Goal: Task Accomplishment & Management: Manage account settings

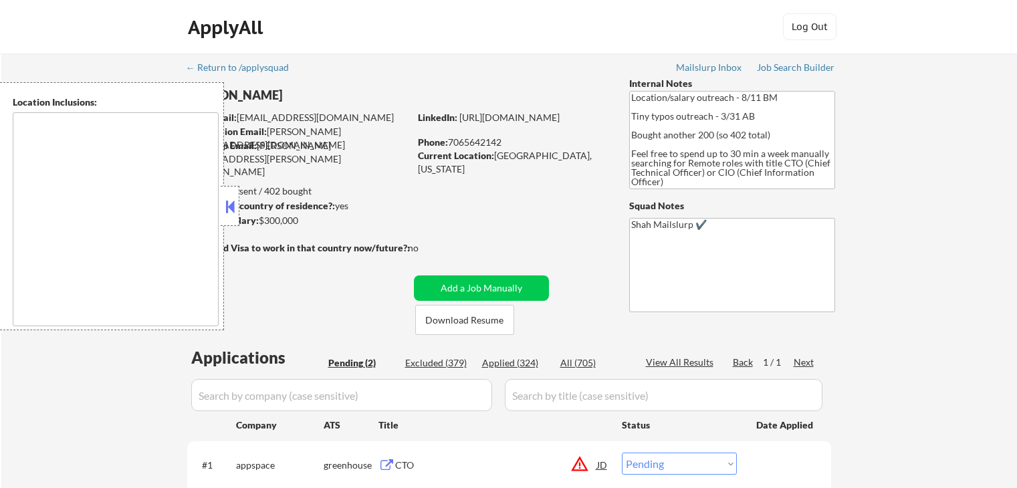
select select ""pending""
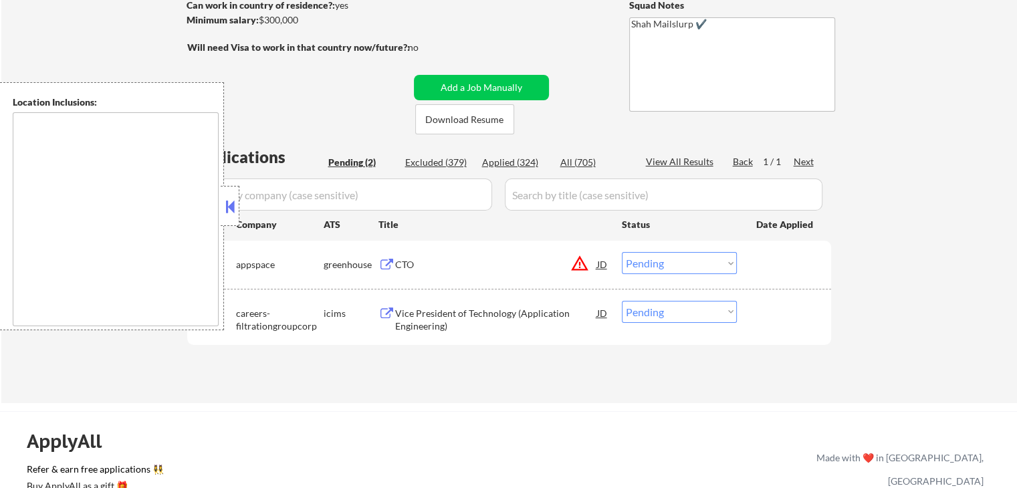
click at [581, 268] on button "warning_amber" at bounding box center [580, 263] width 19 height 19
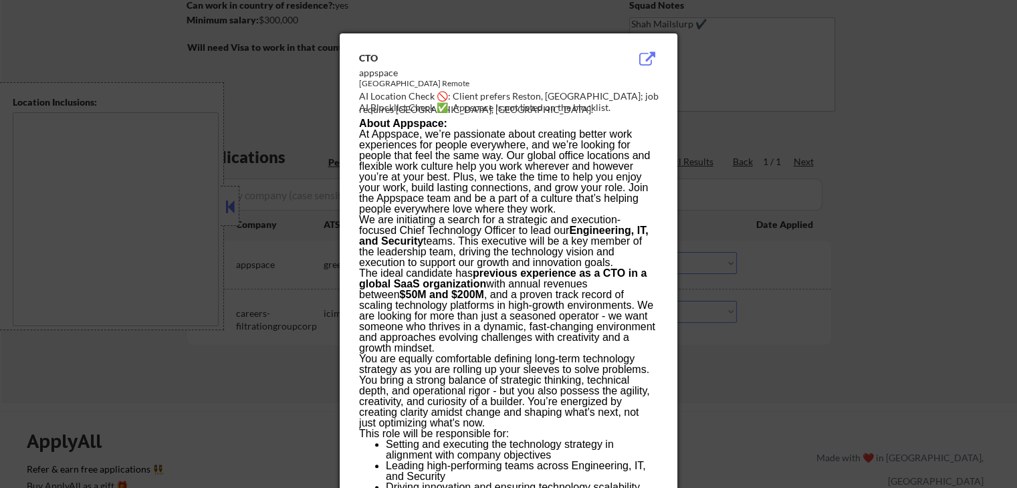
click at [862, 86] on div at bounding box center [508, 244] width 1017 height 488
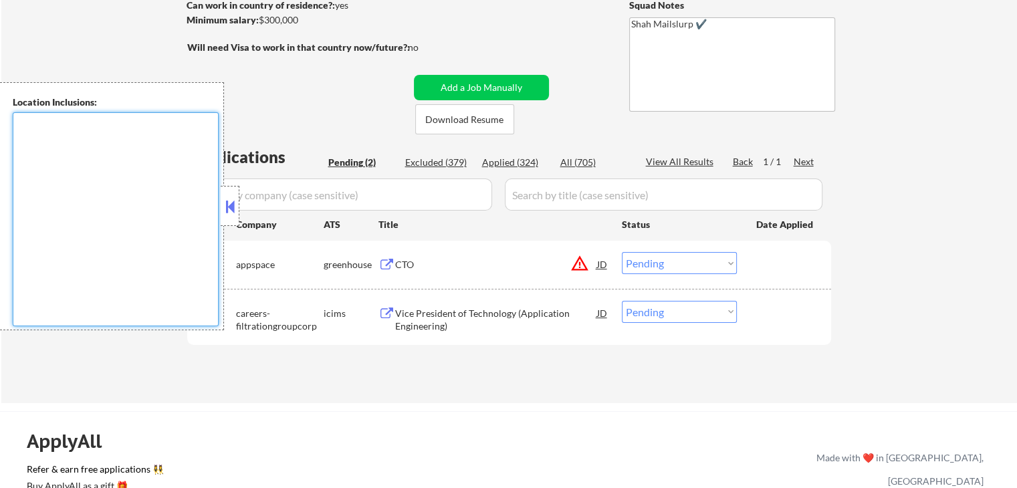
drag, startPoint x: 175, startPoint y: 211, endPoint x: 162, endPoint y: 129, distance: 83.3
click at [175, 208] on textarea at bounding box center [116, 219] width 206 height 214
click at [426, 316] on div "Vice President of Technology (Application Engineering)" at bounding box center [496, 320] width 202 height 26
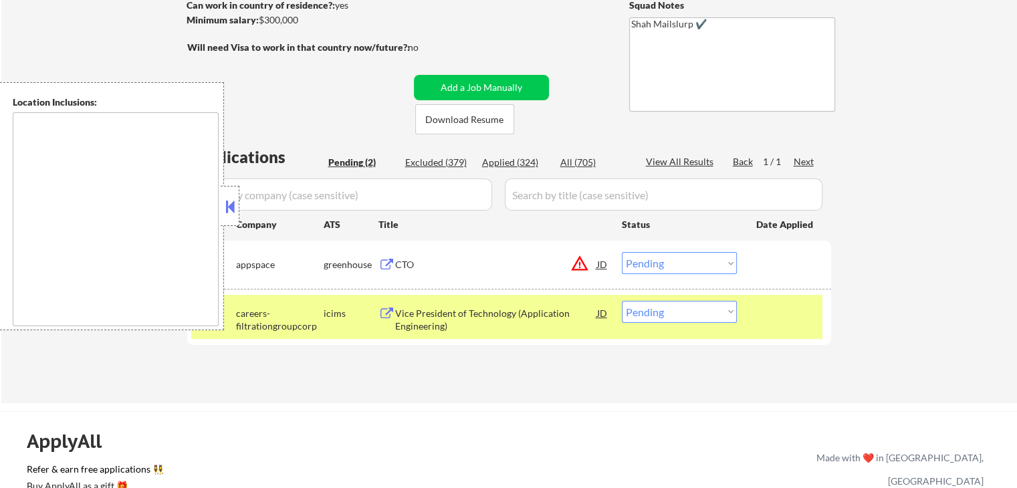
click at [579, 264] on button "warning_amber" at bounding box center [580, 263] width 19 height 19
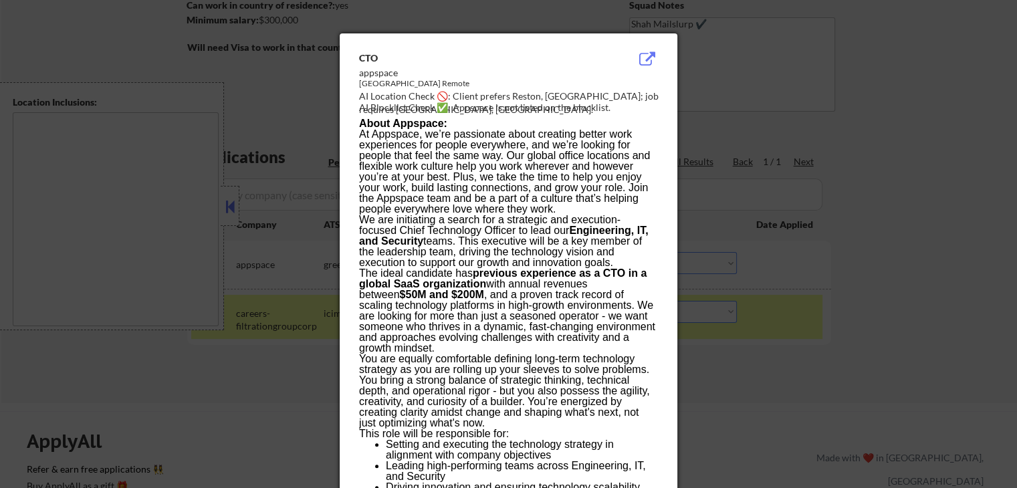
click at [759, 140] on div at bounding box center [508, 244] width 1017 height 488
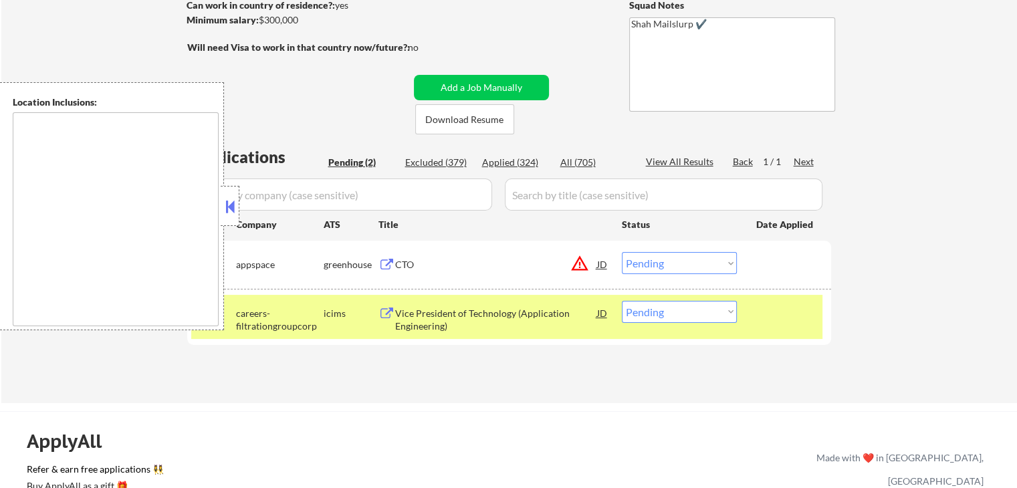
click at [677, 260] on select "Choose an option... Pending Applied Excluded (Questions) Excluded (Expired) Exc…" at bounding box center [679, 263] width 115 height 22
click at [622, 252] on select "Choose an option... Pending Applied Excluded (Questions) Excluded (Expired) Exc…" at bounding box center [679, 263] width 115 height 22
select select ""pending""
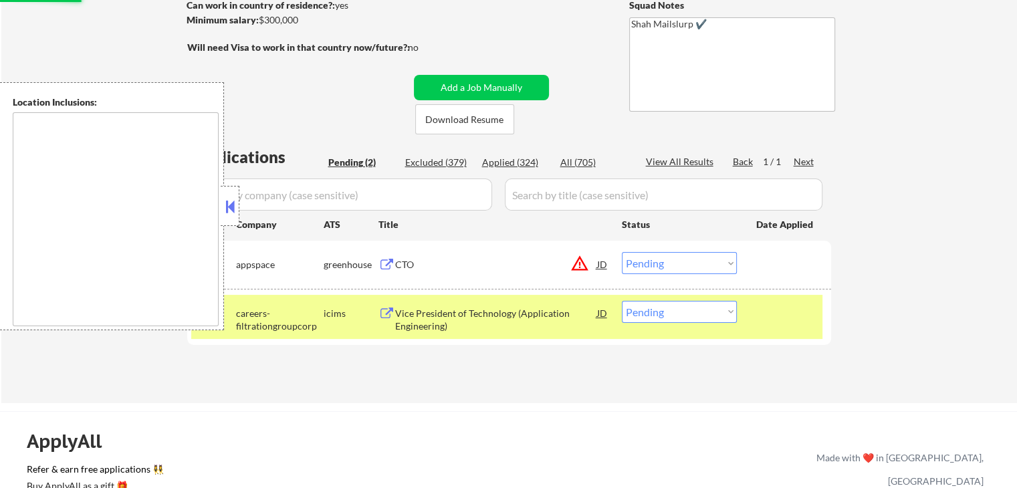
select select ""pending""
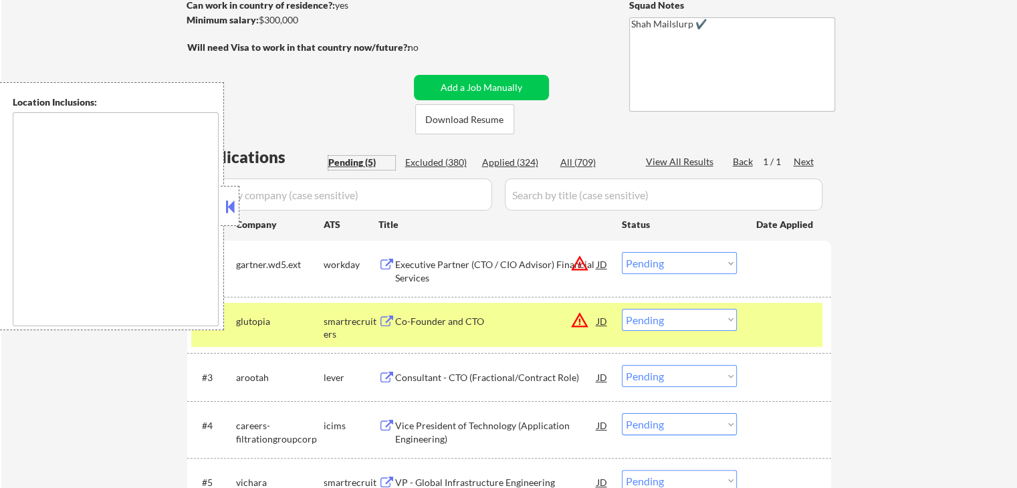
click at [356, 163] on div "Pending (5)" at bounding box center [361, 162] width 67 height 13
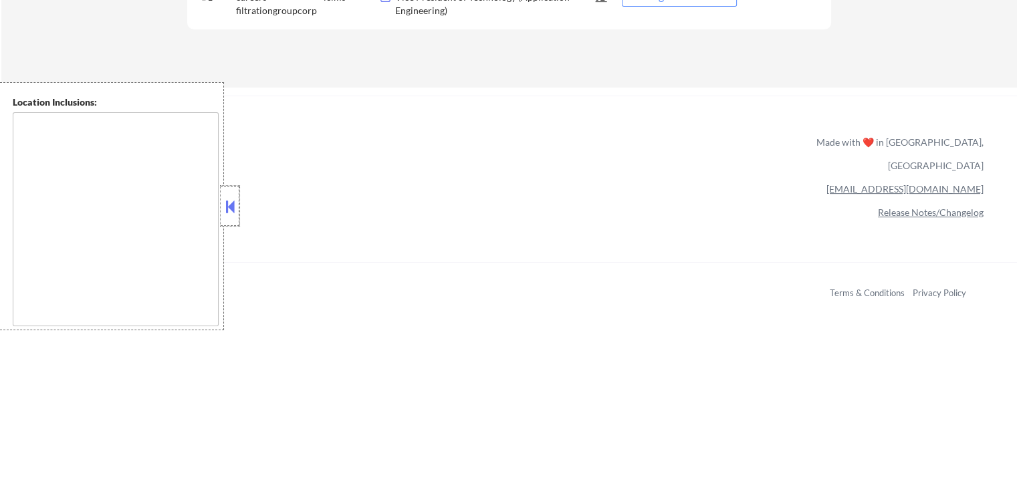
click at [231, 217] on div at bounding box center [230, 206] width 19 height 40
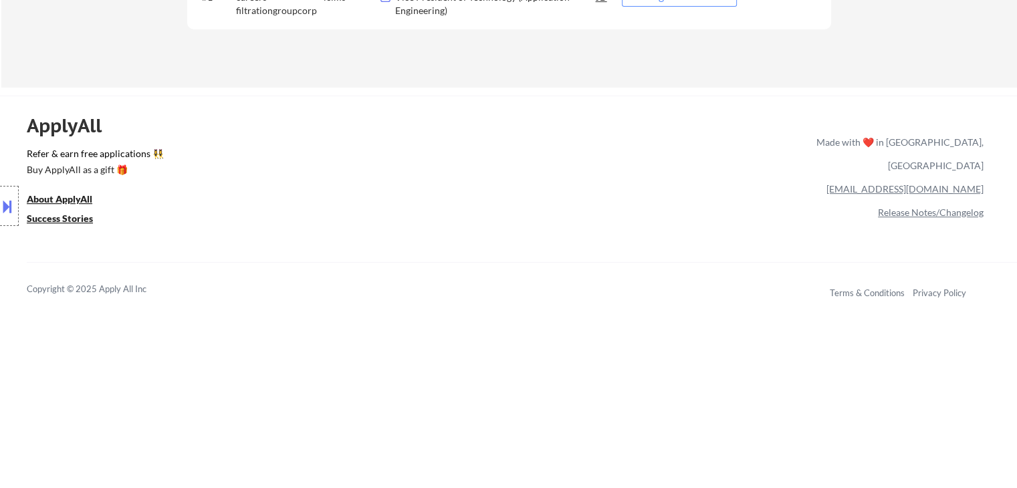
scroll to position [201, 0]
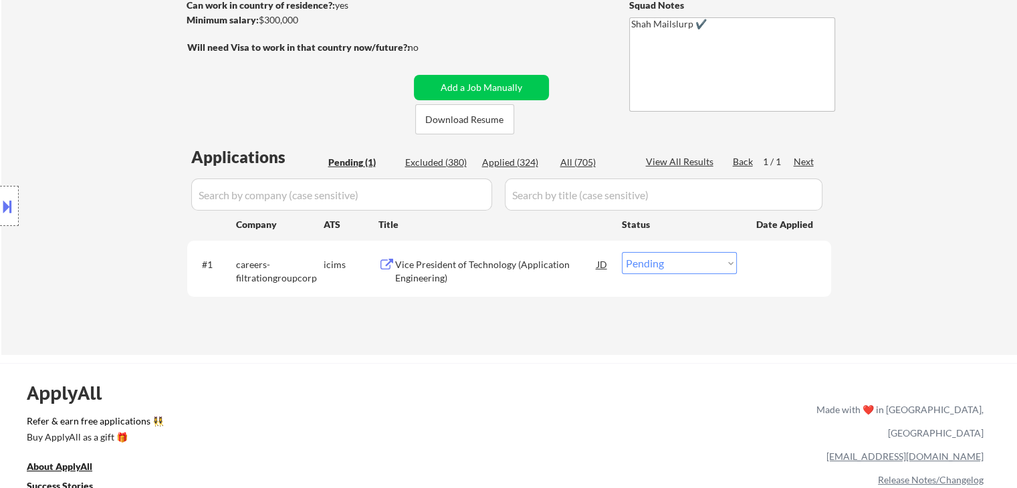
drag, startPoint x: 705, startPoint y: 264, endPoint x: 698, endPoint y: 268, distance: 7.8
click at [705, 264] on select "Choose an option... Pending Applied Excluded (Questions) Excluded (Expired) Exc…" at bounding box center [679, 263] width 115 height 22
select select ""excluded__location_""
click at [622, 252] on select "Choose an option... Pending Applied Excluded (Questions) Excluded (Expired) Exc…" at bounding box center [679, 263] width 115 height 22
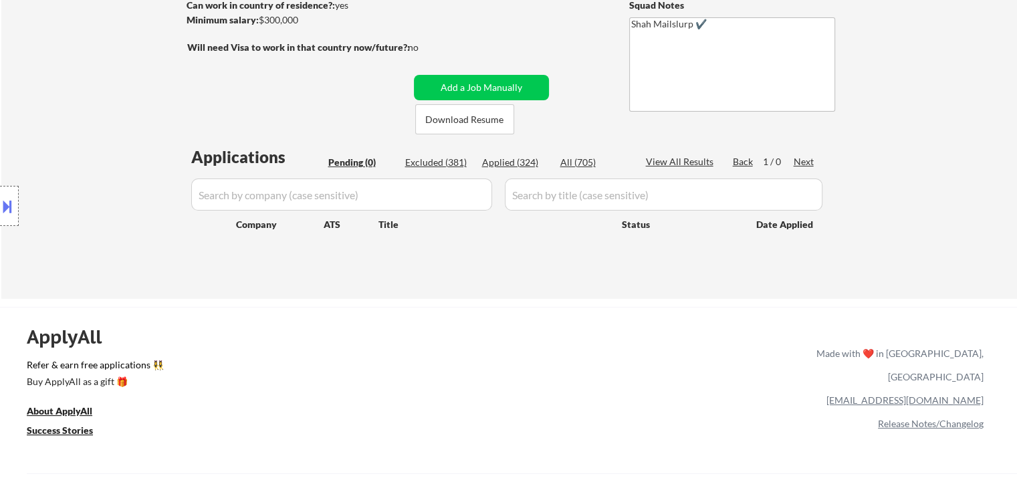
scroll to position [0, 0]
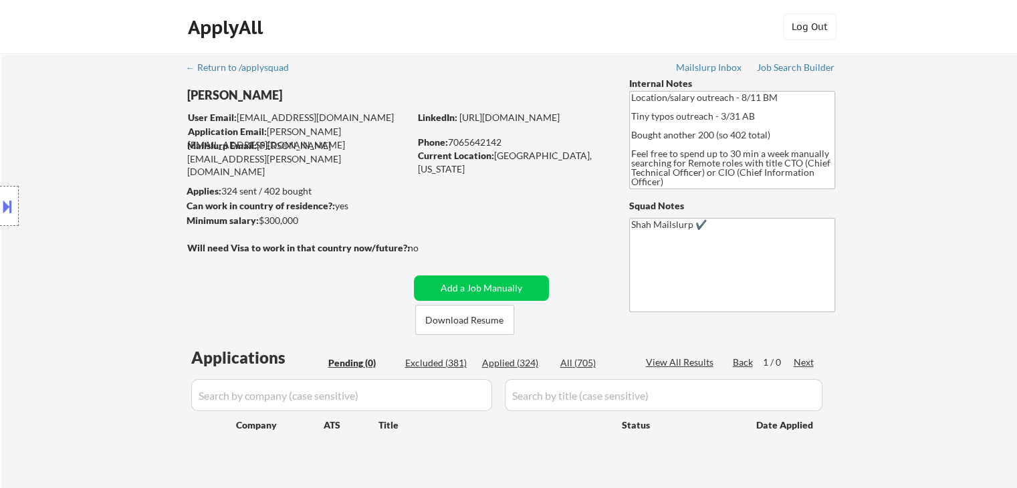
click at [976, 274] on div "← Return to /applysquad Mailslurp Inbox Job Search Builder [PERSON_NAME] User E…" at bounding box center [509, 277] width 1016 height 446
